Goal: Task Accomplishment & Management: Use online tool/utility

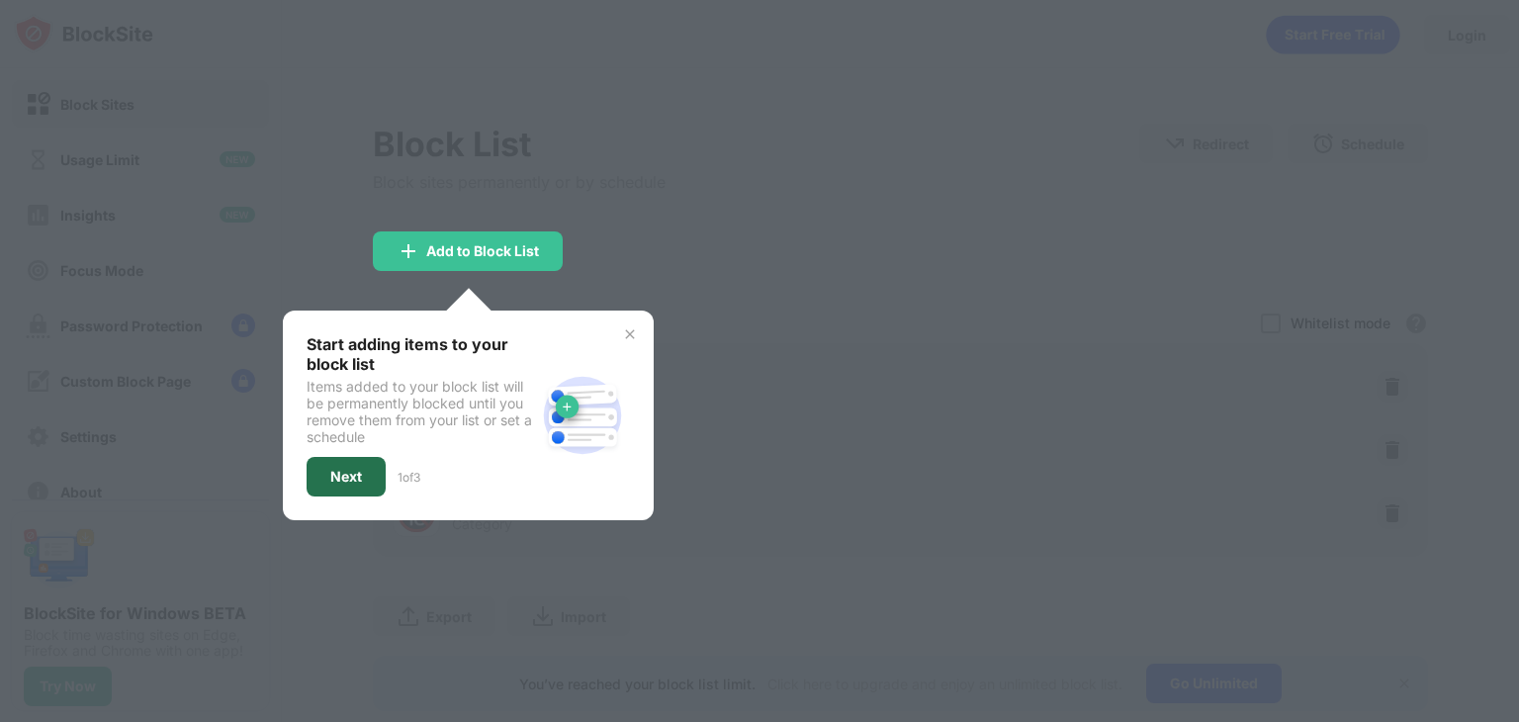
click at [371, 467] on div "Next" at bounding box center [346, 477] width 79 height 40
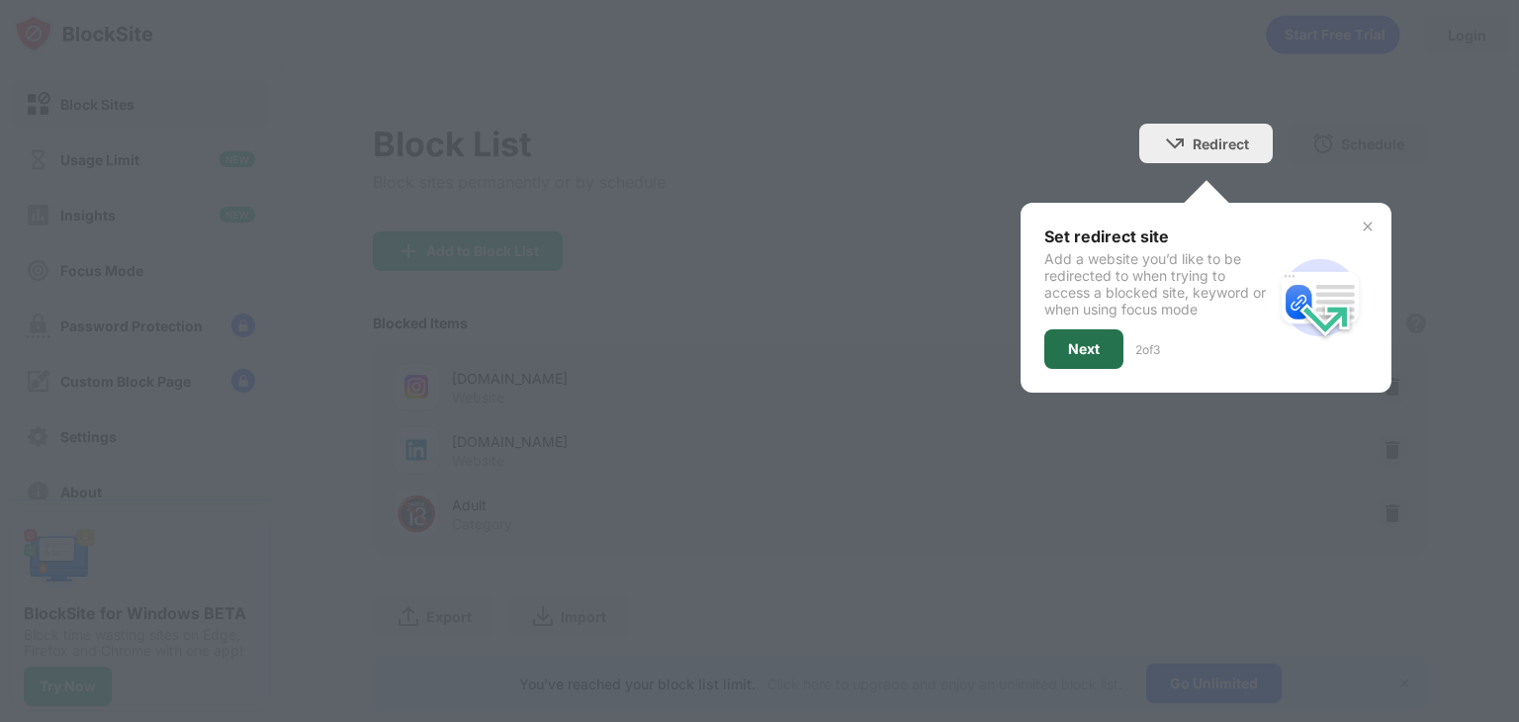
click at [1080, 351] on div "Next" at bounding box center [1084, 349] width 32 height 16
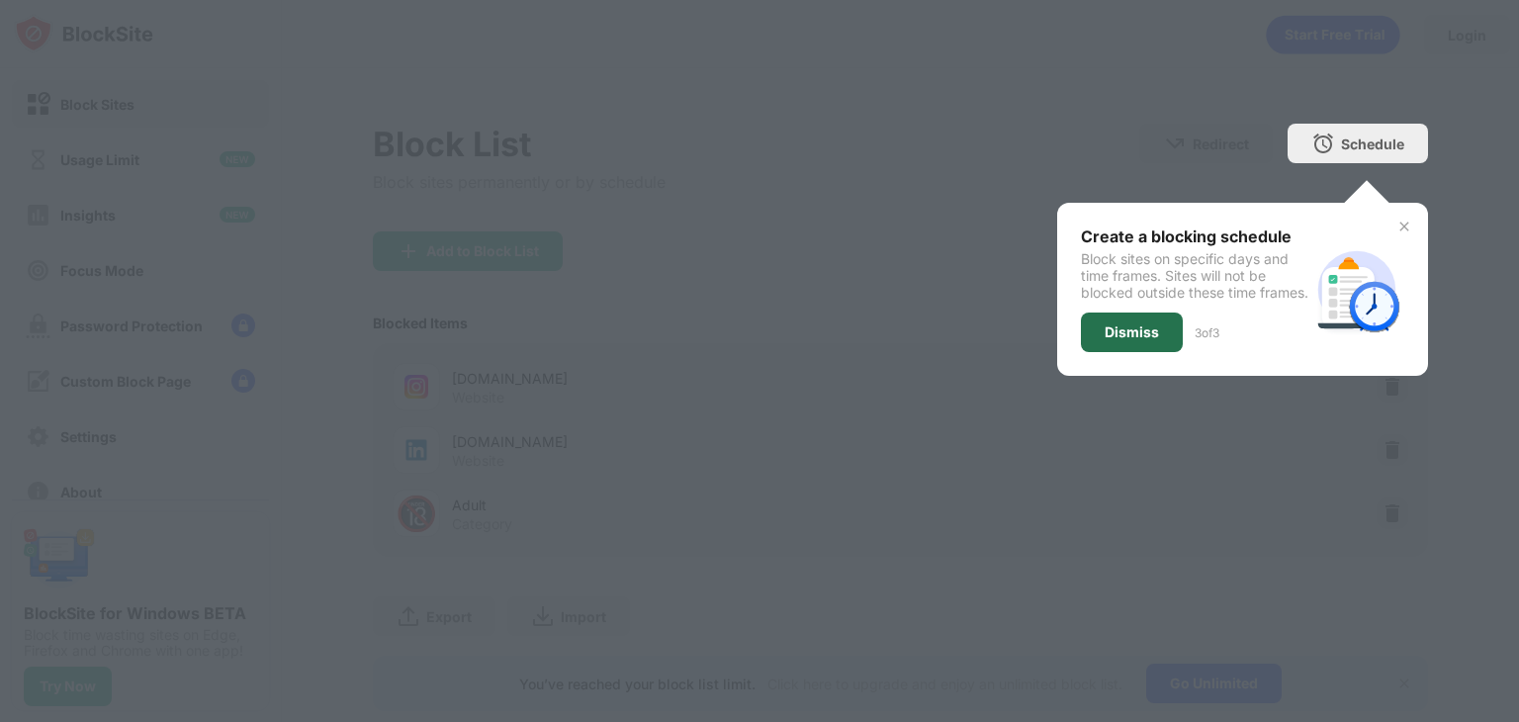
click at [1105, 340] on div "Dismiss" at bounding box center [1132, 332] width 54 height 16
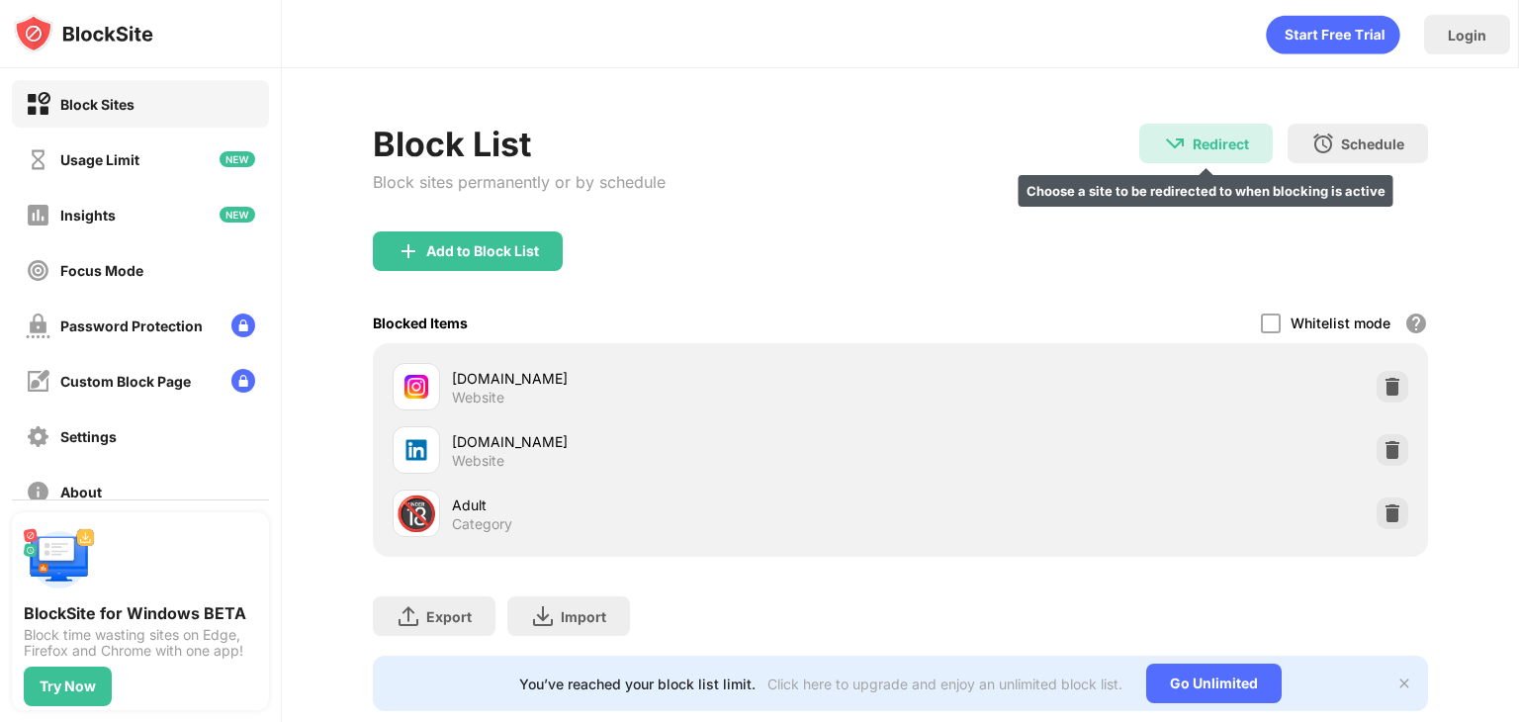
click at [1159, 128] on div "Redirect Choose a site to be redirected to when blocking is active" at bounding box center [1205, 144] width 133 height 40
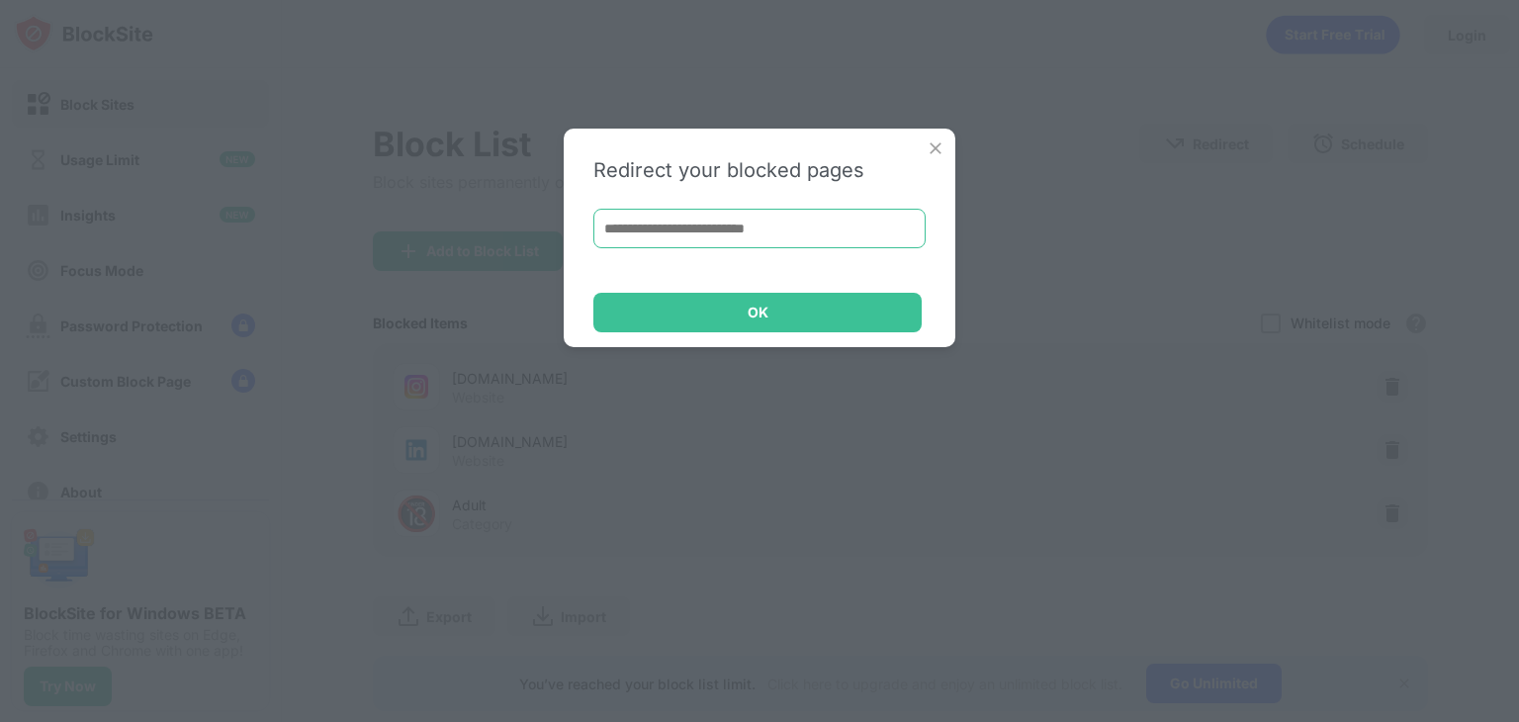
click at [798, 232] on input at bounding box center [759, 229] width 332 height 40
click at [684, 212] on input at bounding box center [759, 229] width 332 height 40
paste input "**********"
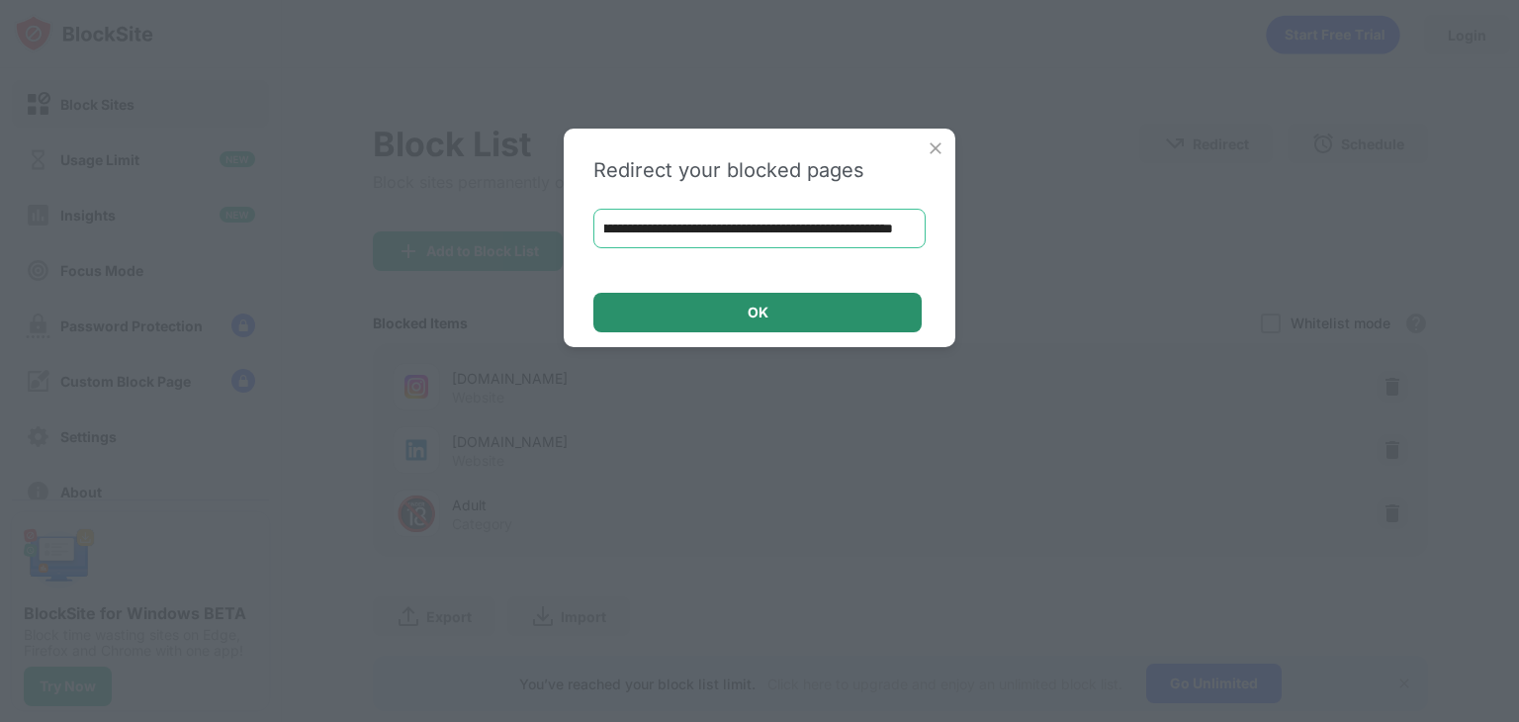
type input "**********"
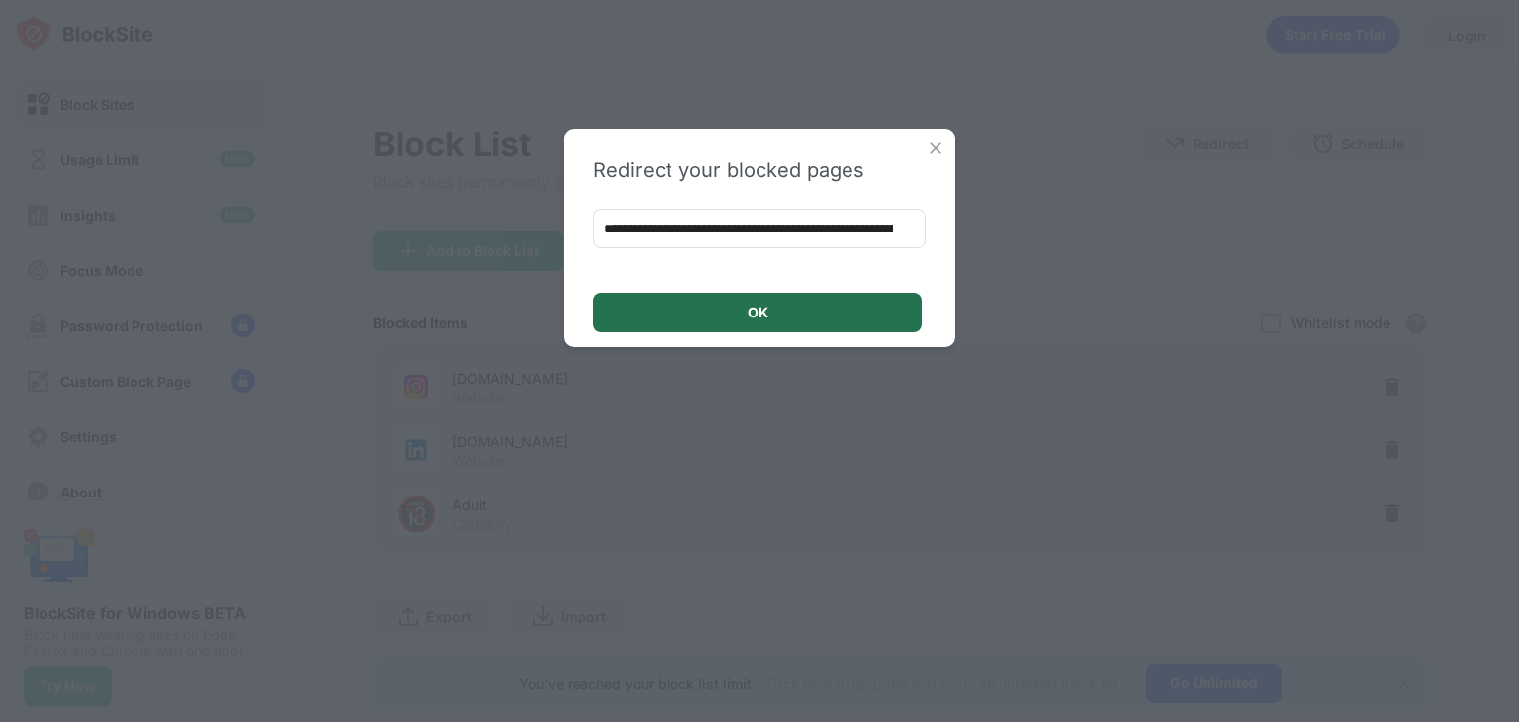
click at [703, 317] on div "OK" at bounding box center [757, 313] width 328 height 40
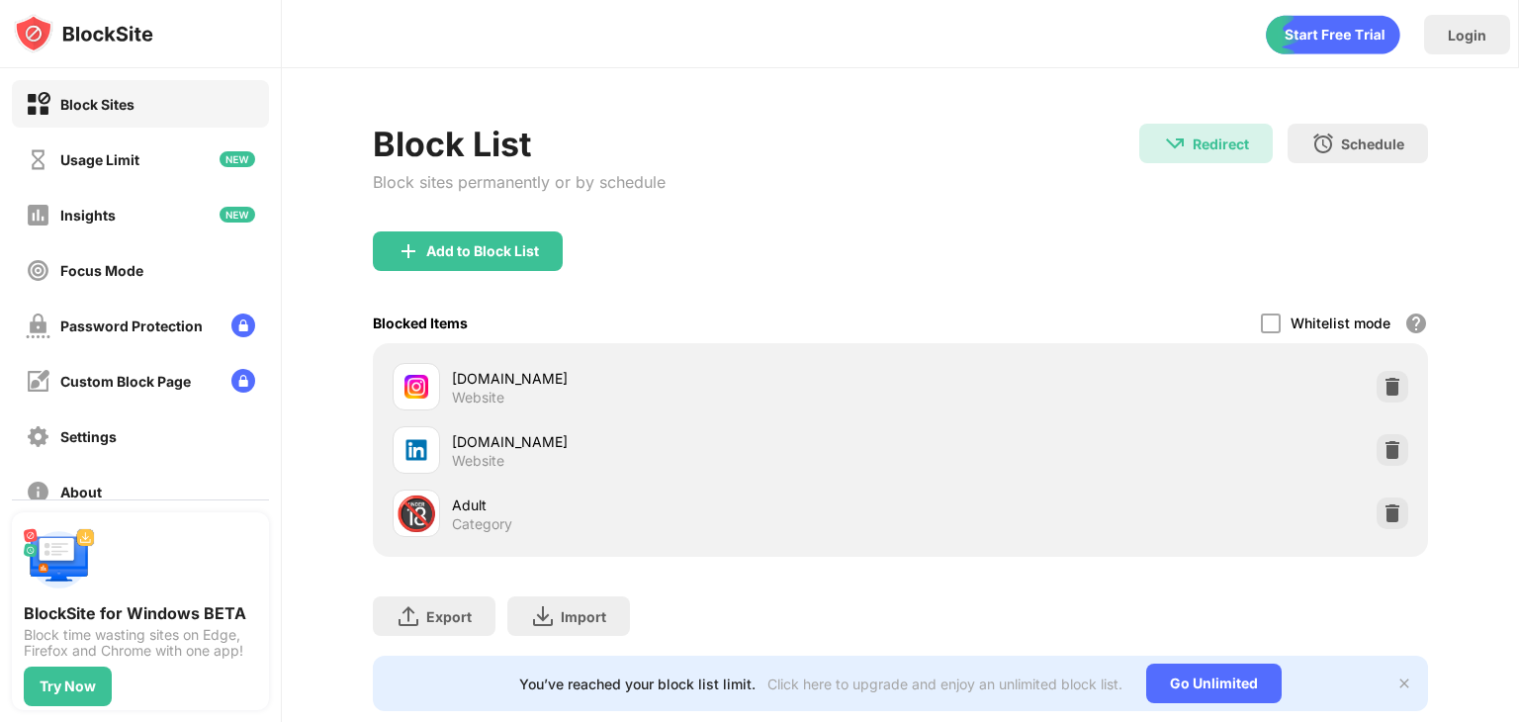
scroll to position [58, 0]
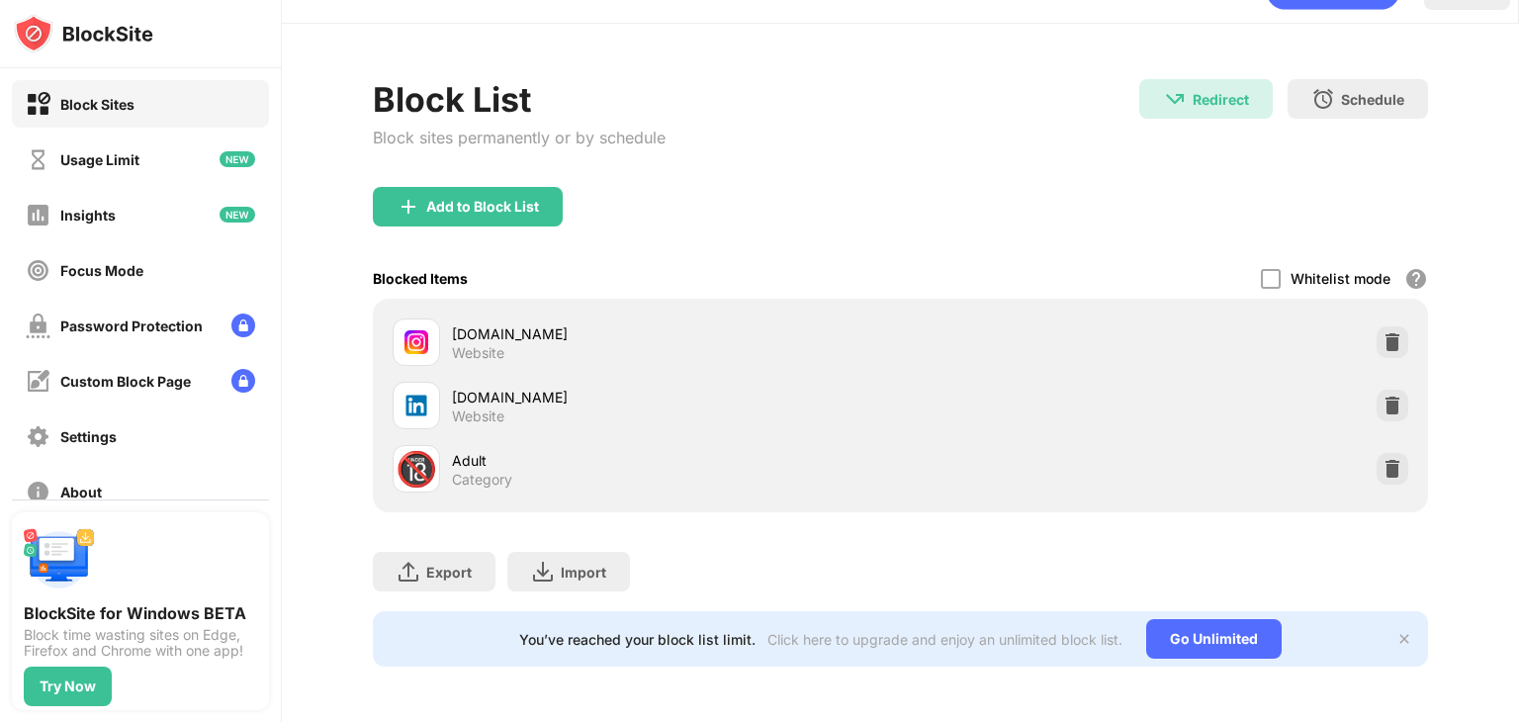
click at [1396, 631] on img at bounding box center [1404, 639] width 16 height 16
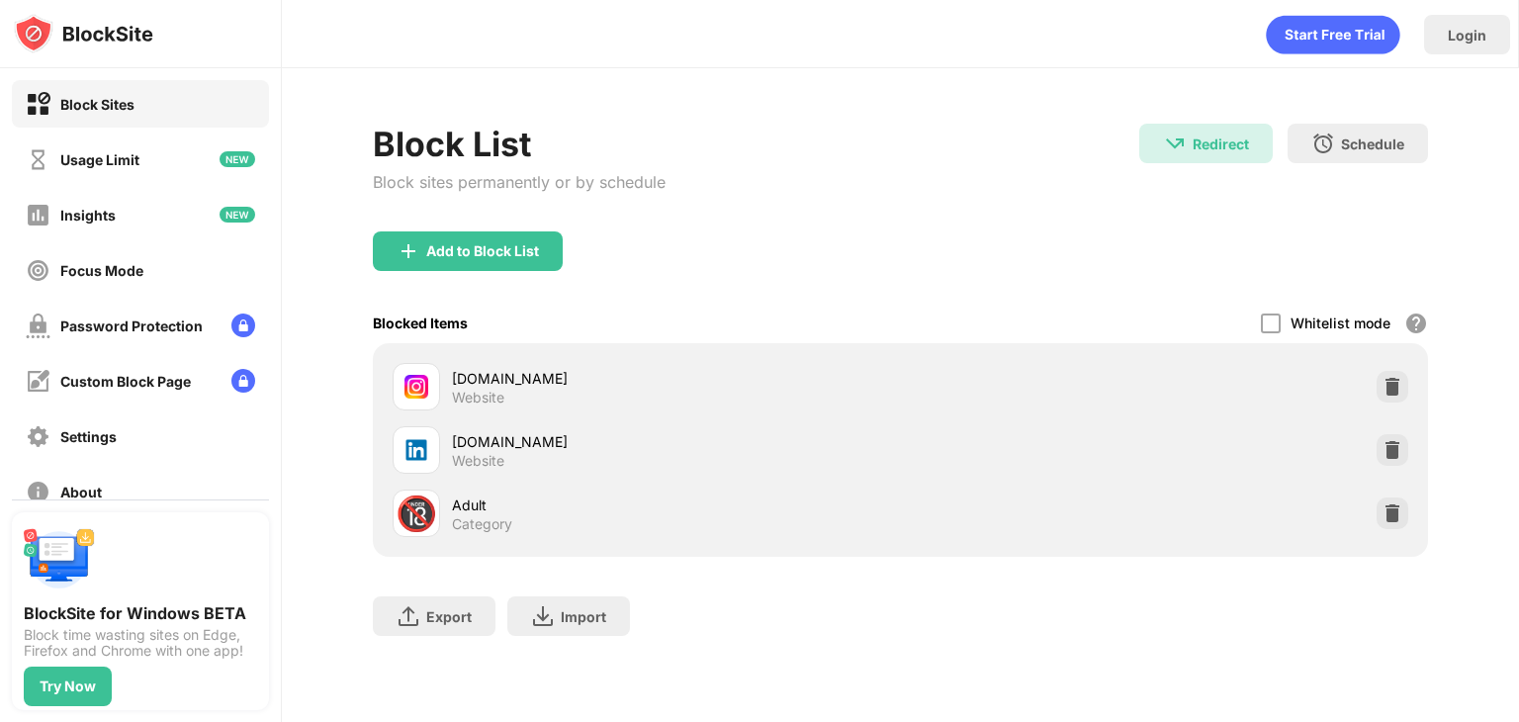
scroll to position [3, 0]
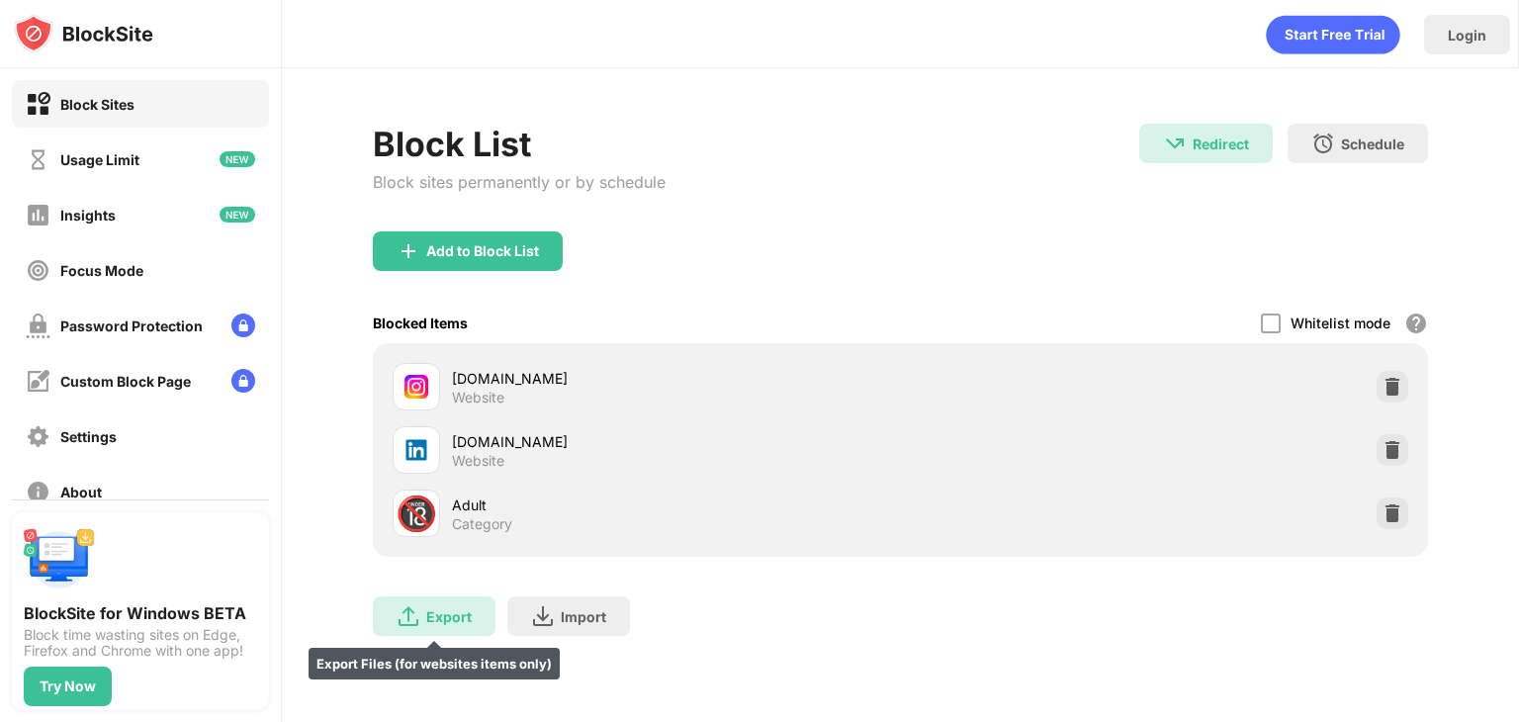
click at [406, 618] on img at bounding box center [409, 616] width 24 height 24
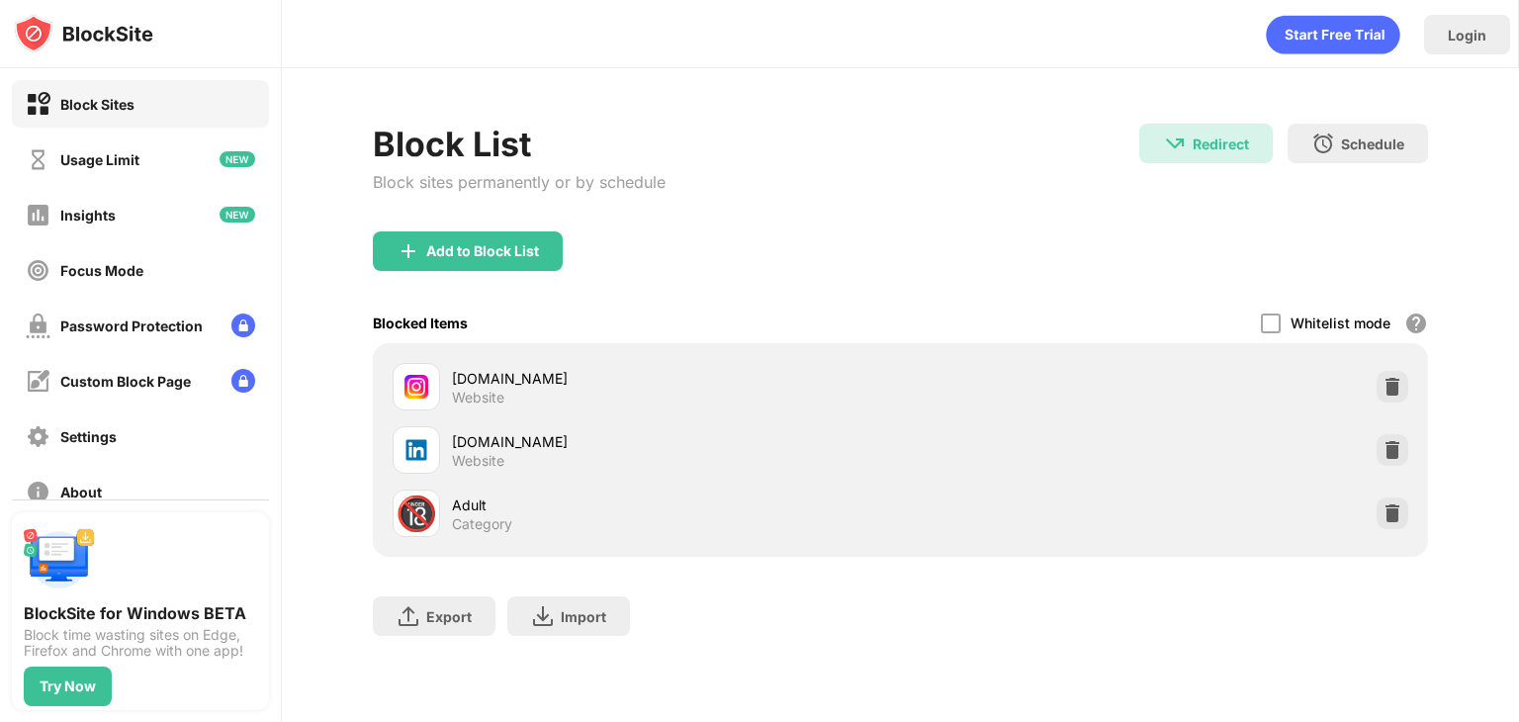
scroll to position [0, 0]
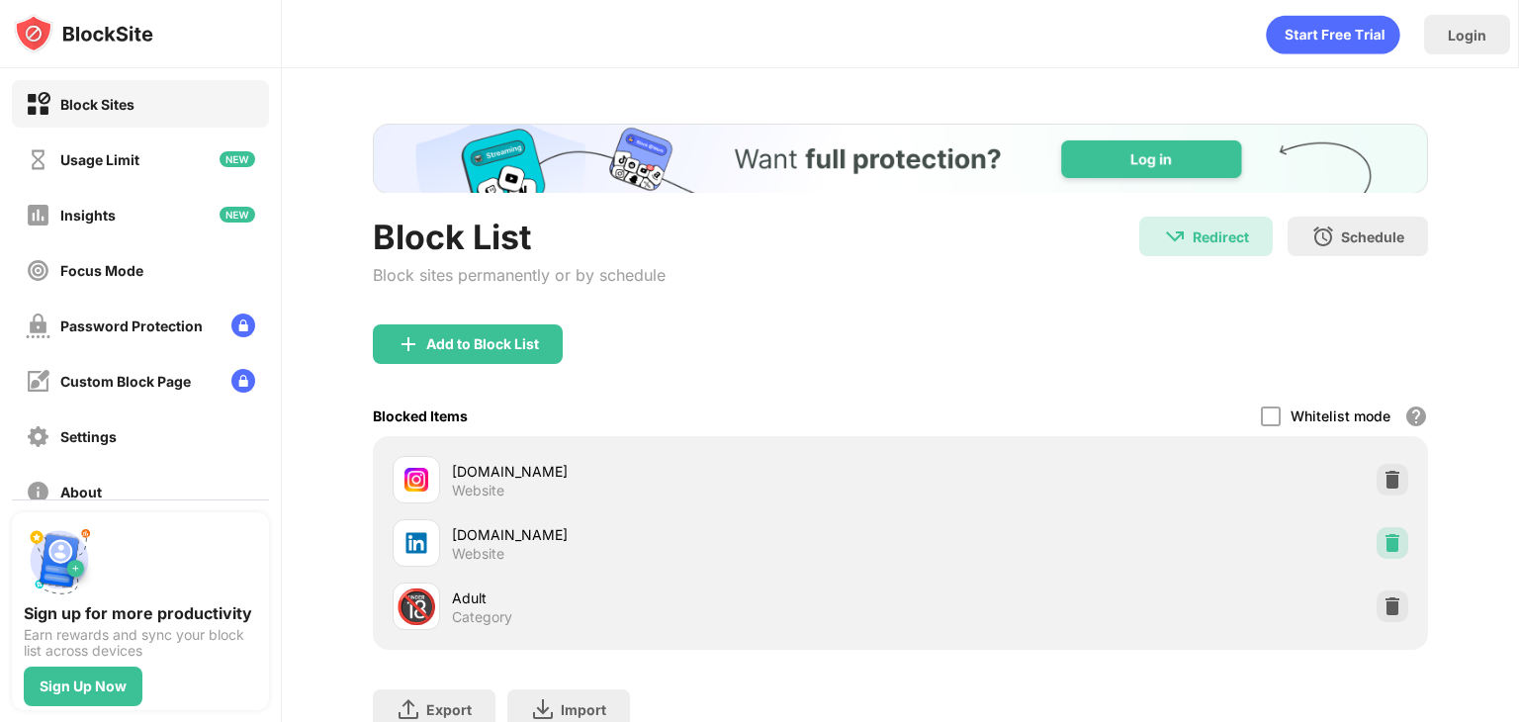
click at [1382, 539] on img at bounding box center [1392, 543] width 20 height 20
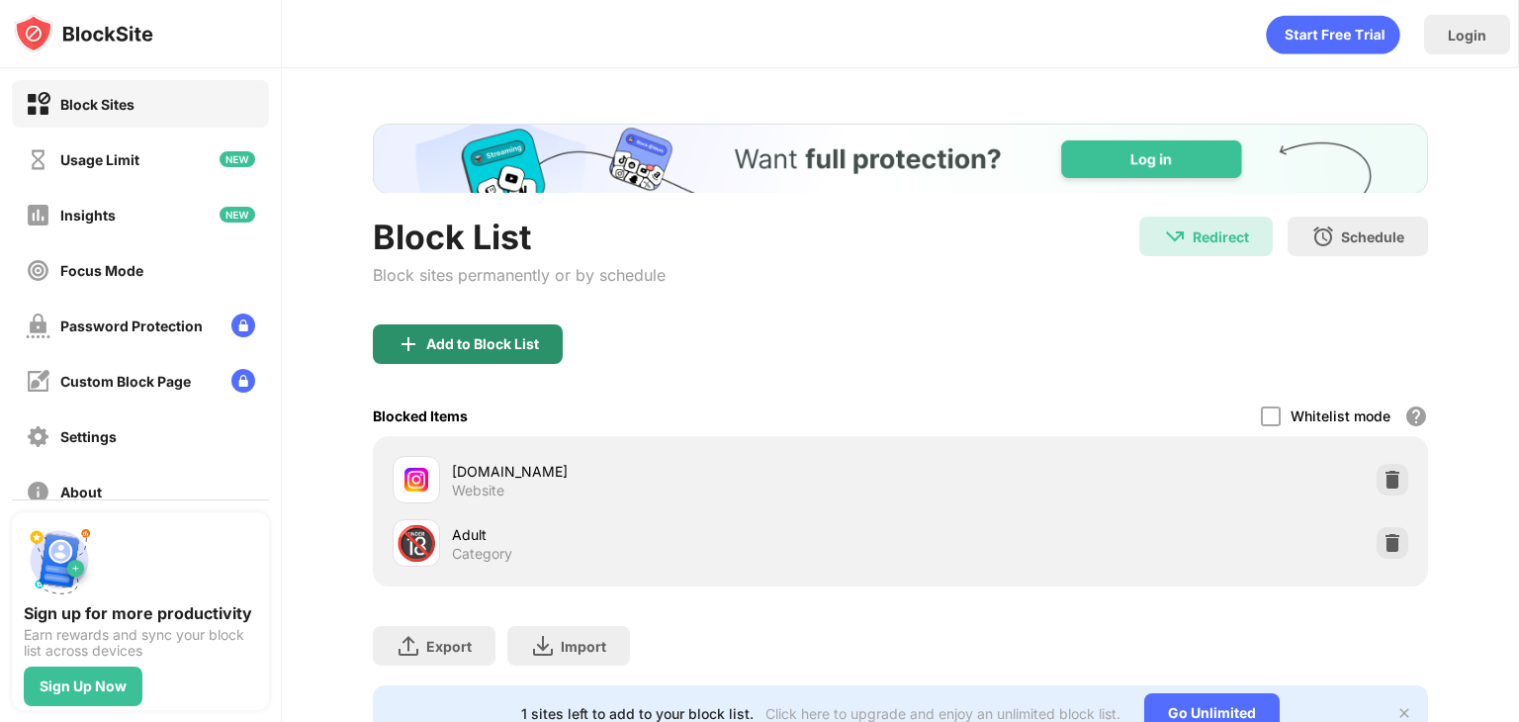
click at [507, 336] on div "Add to Block List" at bounding box center [482, 344] width 113 height 16
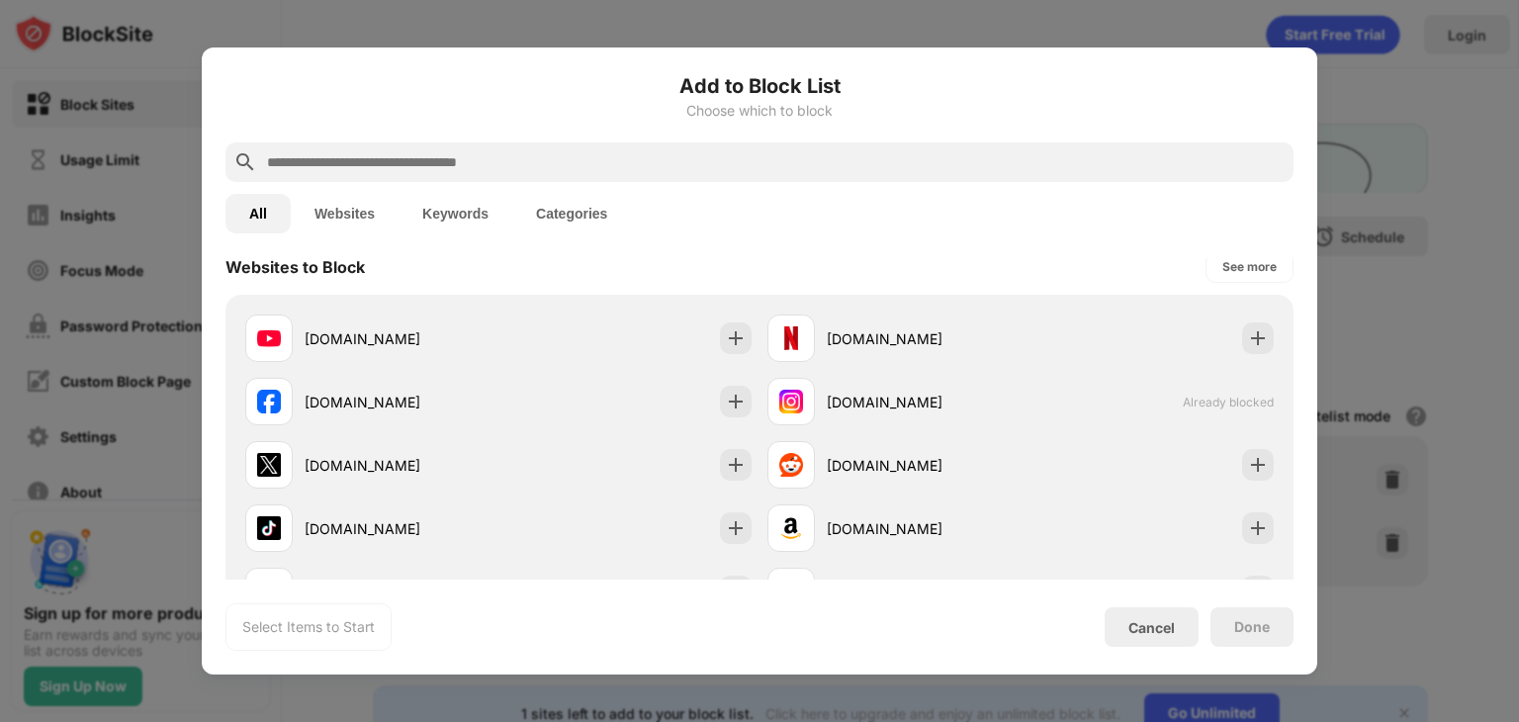
scroll to position [301, 0]
click at [649, 152] on input "text" at bounding box center [775, 162] width 1020 height 24
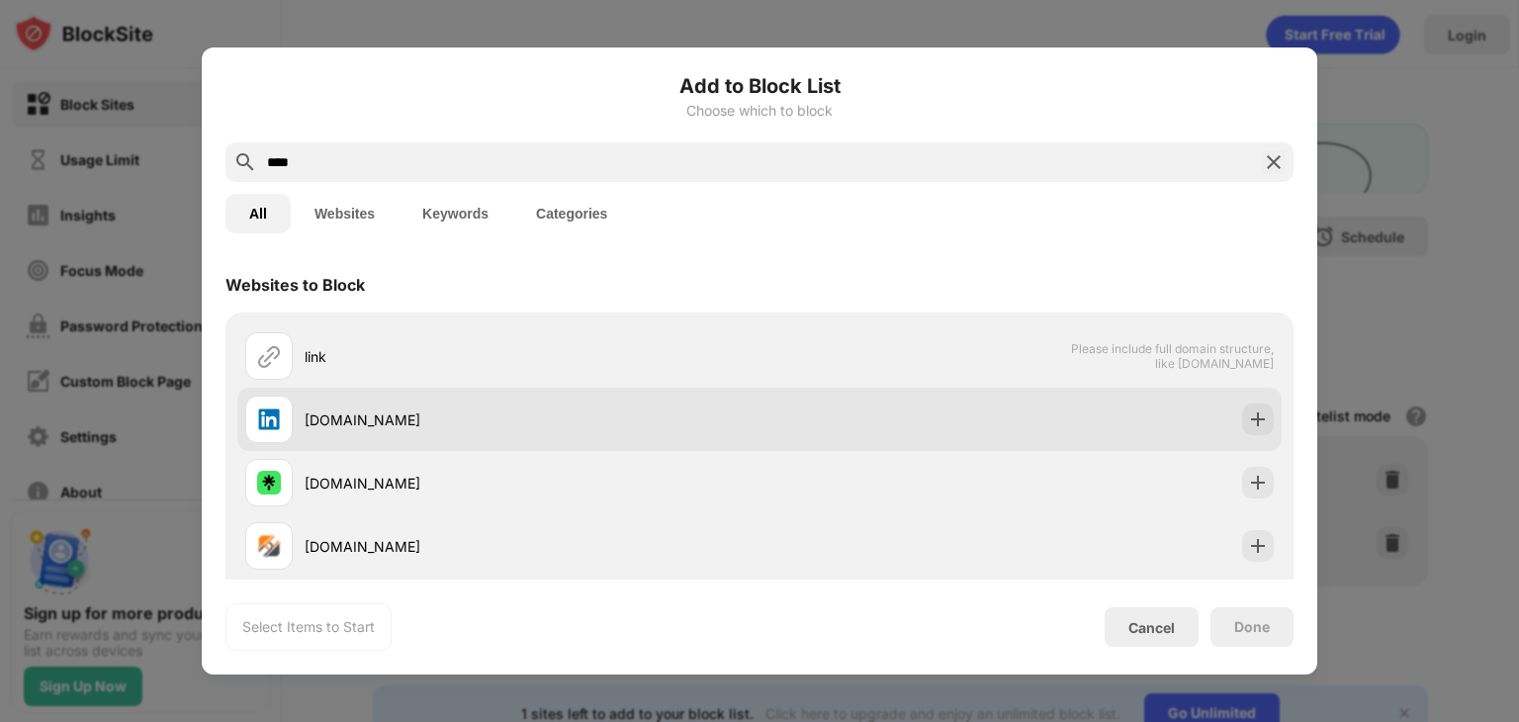
type input "****"
click at [417, 401] on div "[DOMAIN_NAME]" at bounding box center [502, 419] width 514 height 47
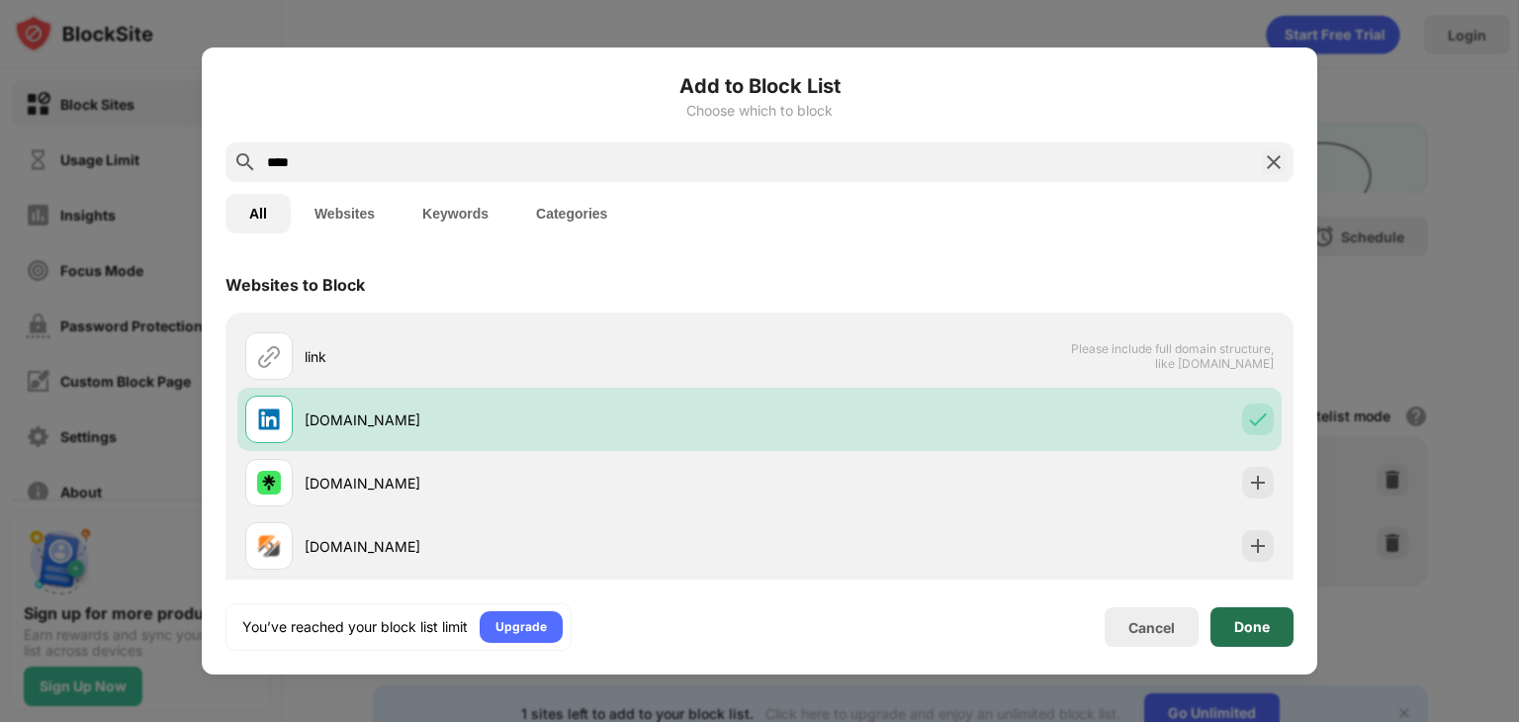
click at [1228, 622] on div "Done" at bounding box center [1251, 627] width 83 height 40
